Goal: Task Accomplishment & Management: Use online tool/utility

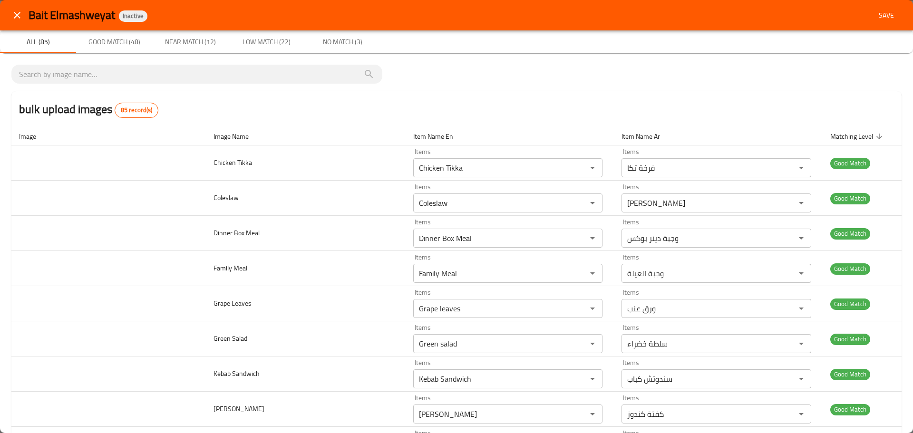
scroll to position [2723, 0]
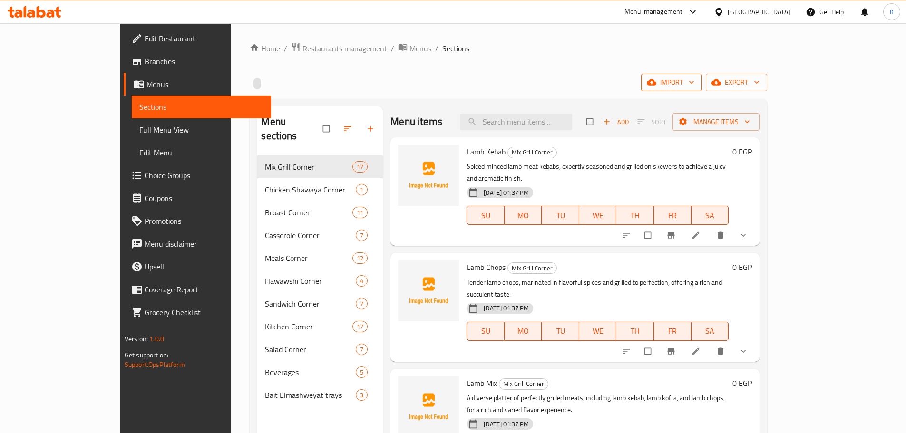
click at [695, 83] on span "import" at bounding box center [672, 83] width 46 height 12
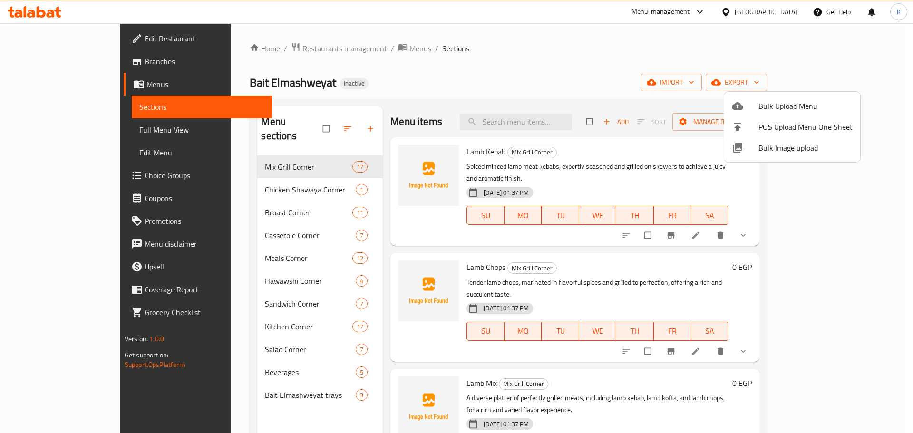
click at [782, 152] on span "Bulk Image upload" at bounding box center [806, 147] width 94 height 11
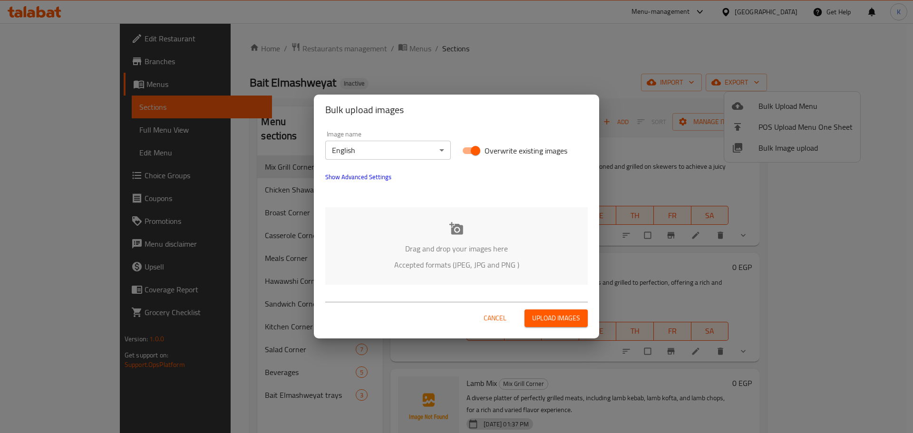
click at [453, 229] on icon at bounding box center [457, 228] width 14 height 12
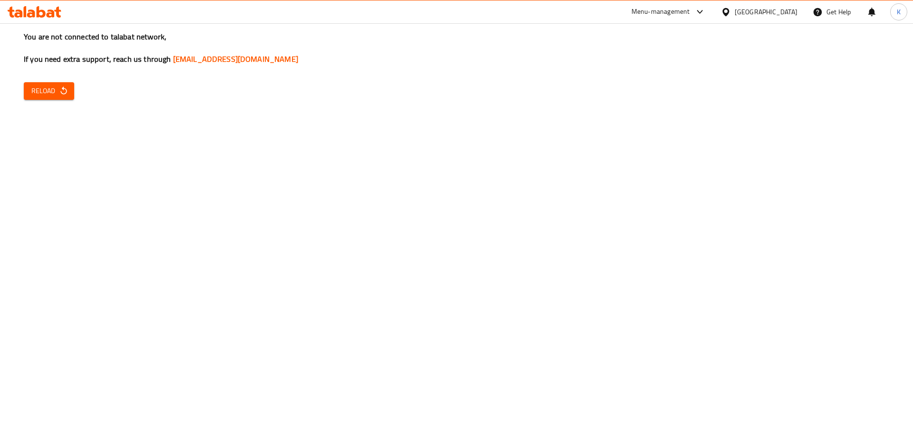
click at [64, 86] on icon "button" at bounding box center [64, 91] width 10 height 10
click at [194, 275] on div "You are not connected to talabat network, If you need extra support, reach us t…" at bounding box center [456, 216] width 913 height 433
